Goal: Task Accomplishment & Management: Manage account settings

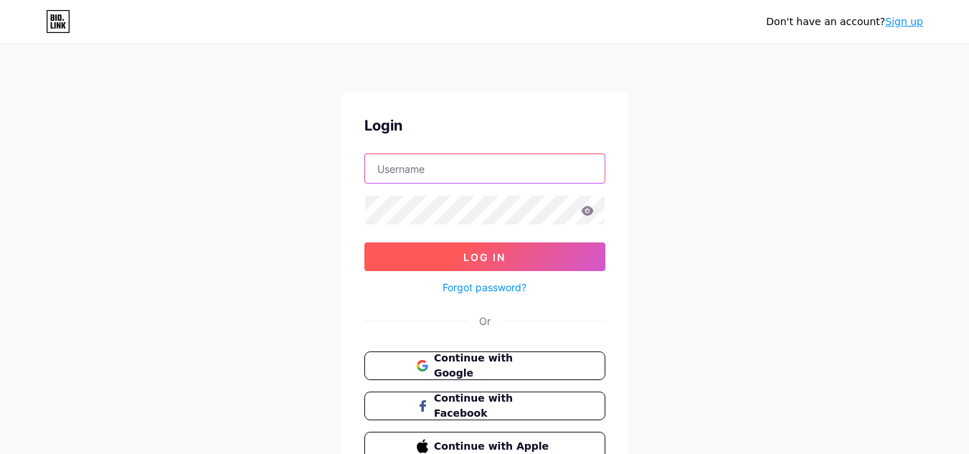
type input "[EMAIL_ADDRESS][DOMAIN_NAME]"
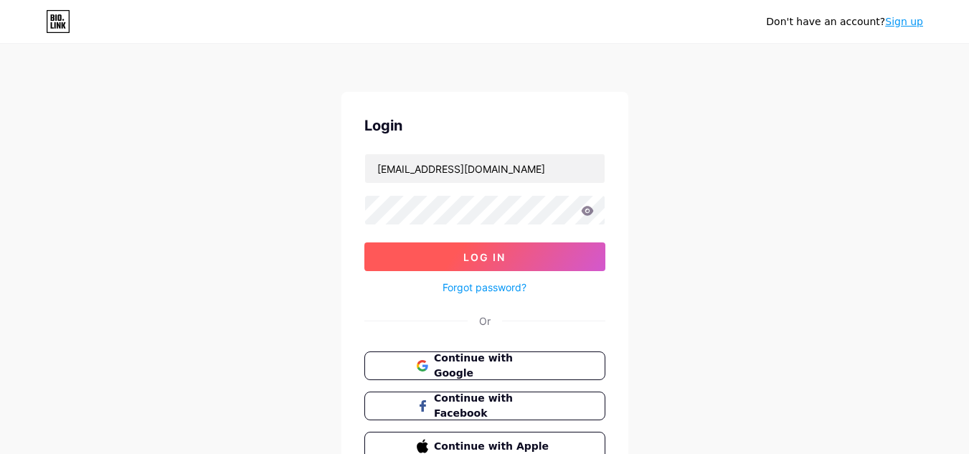
click at [488, 251] on span "Log In" at bounding box center [485, 257] width 42 height 12
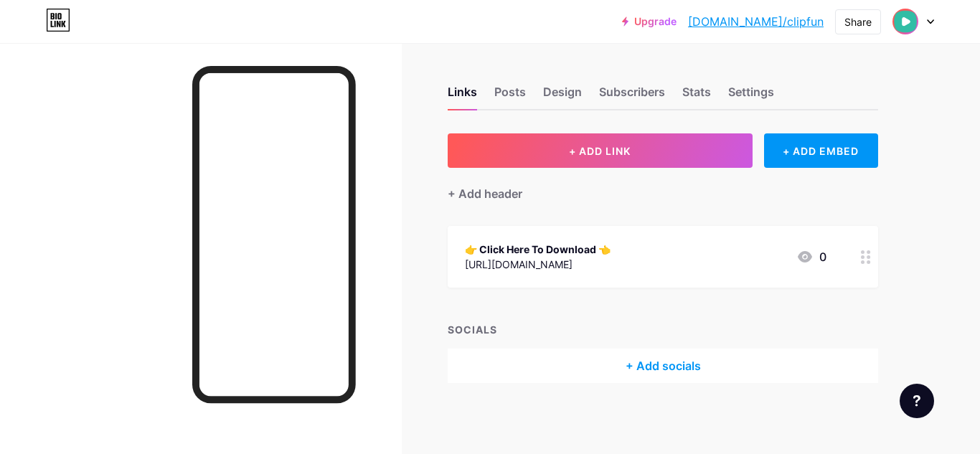
click at [772, 27] on link "[DOMAIN_NAME]/clipfun" at bounding box center [756, 21] width 136 height 17
click at [746, 25] on link "[DOMAIN_NAME]/clipfun" at bounding box center [756, 21] width 136 height 17
